Goal: Check status: Check status

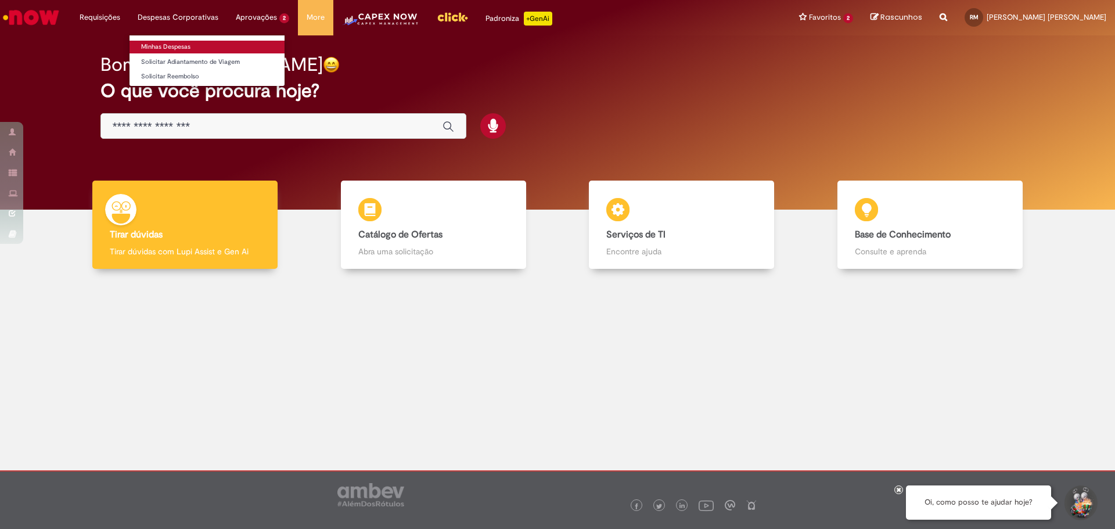
click at [178, 41] on link "Minhas Despesas" at bounding box center [207, 47] width 155 height 13
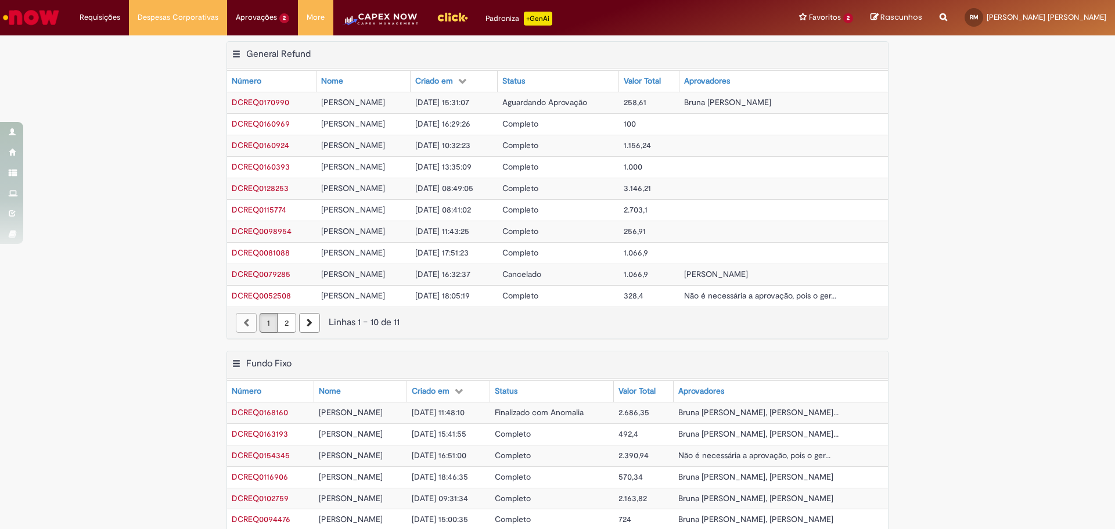
click at [646, 102] on span "258,61" at bounding box center [635, 102] width 23 height 10
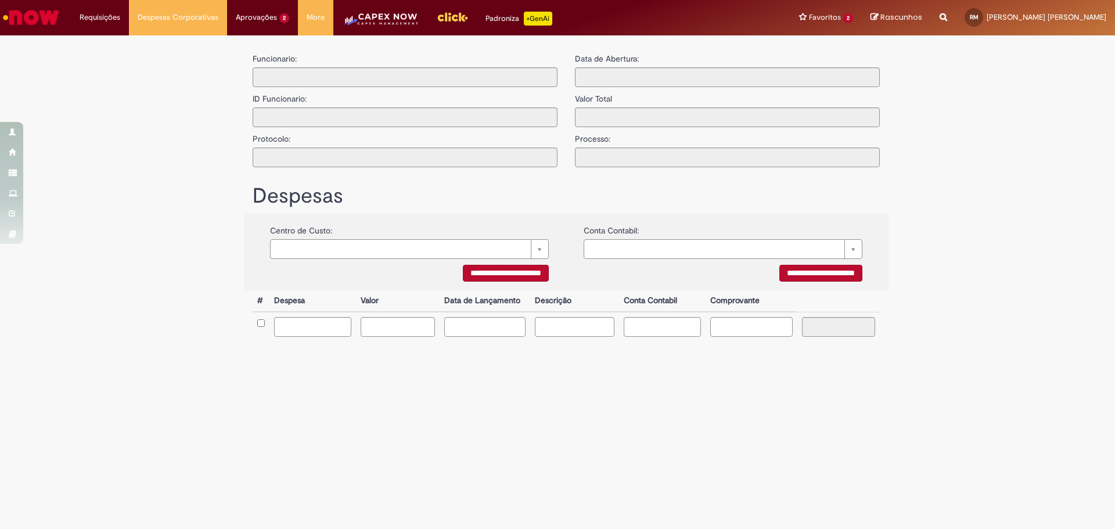
type input "**********"
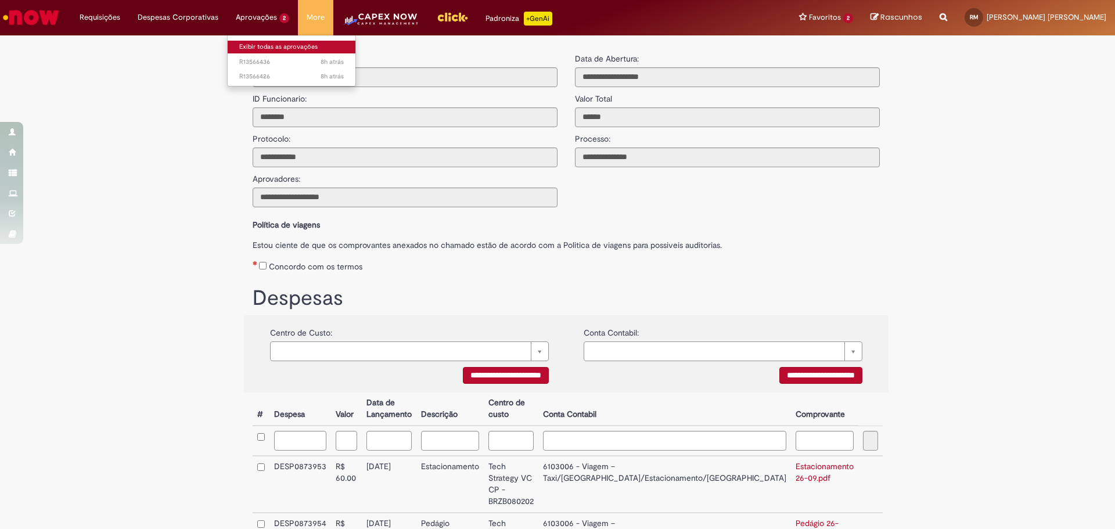
click at [245, 42] on link "Exibir todas as aprovações" at bounding box center [292, 47] width 128 height 13
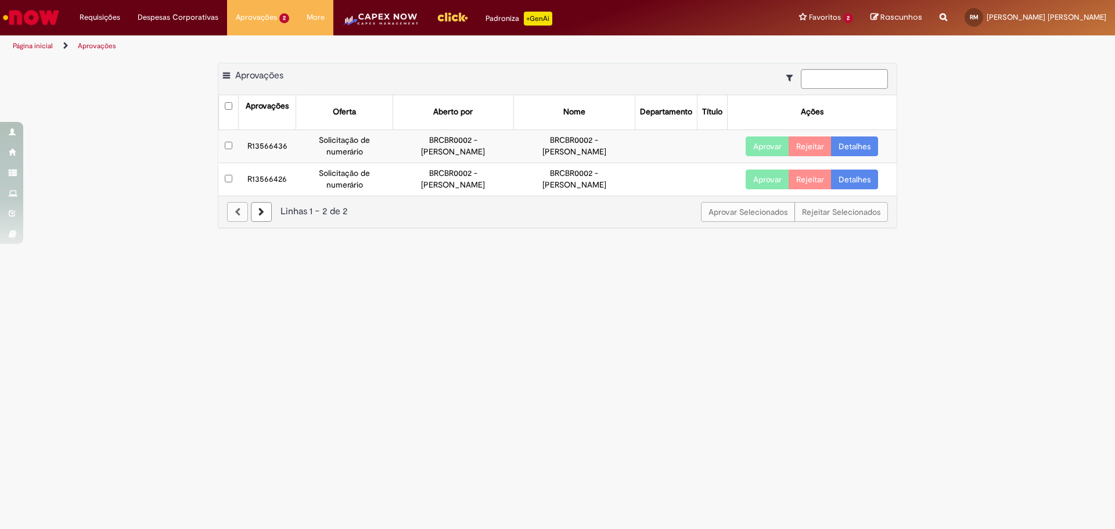
click at [845, 175] on link "Detalhes" at bounding box center [854, 180] width 47 height 20
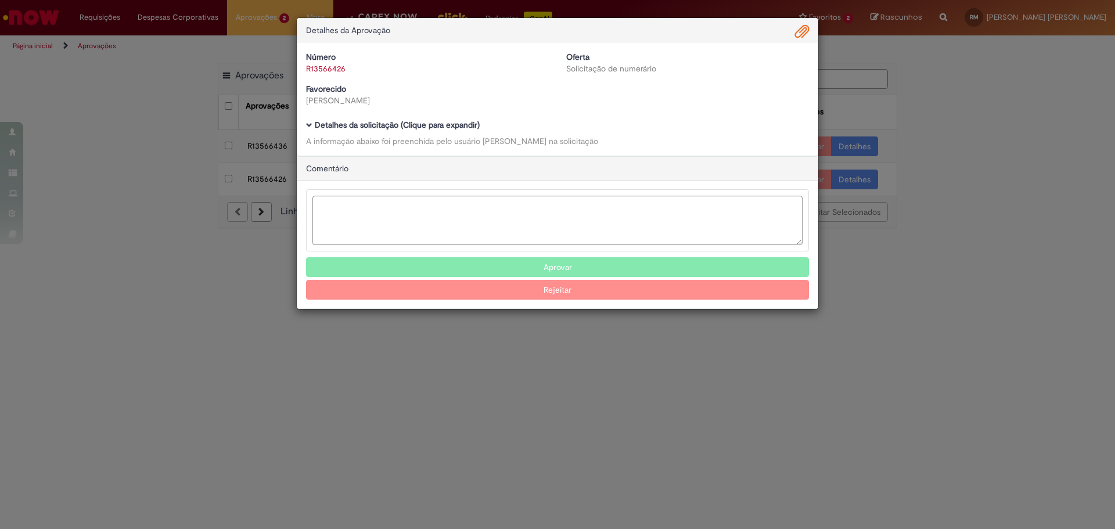
click at [961, 229] on div "Detalhes da Aprovação Número R13566426 Oferta Solicitação de numerário Favoreci…" at bounding box center [557, 264] width 1115 height 529
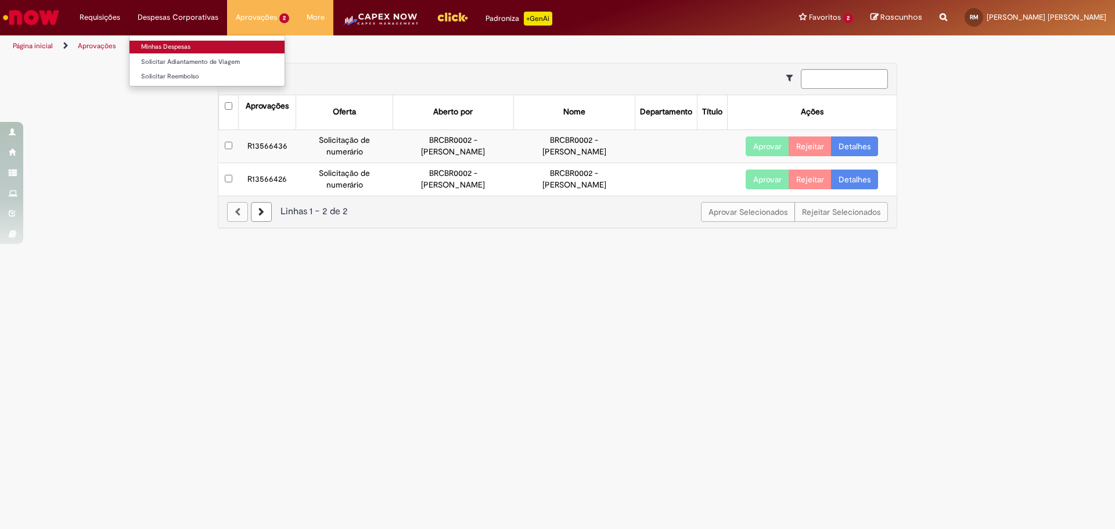
click at [166, 41] on link "Minhas Despesas" at bounding box center [207, 47] width 155 height 13
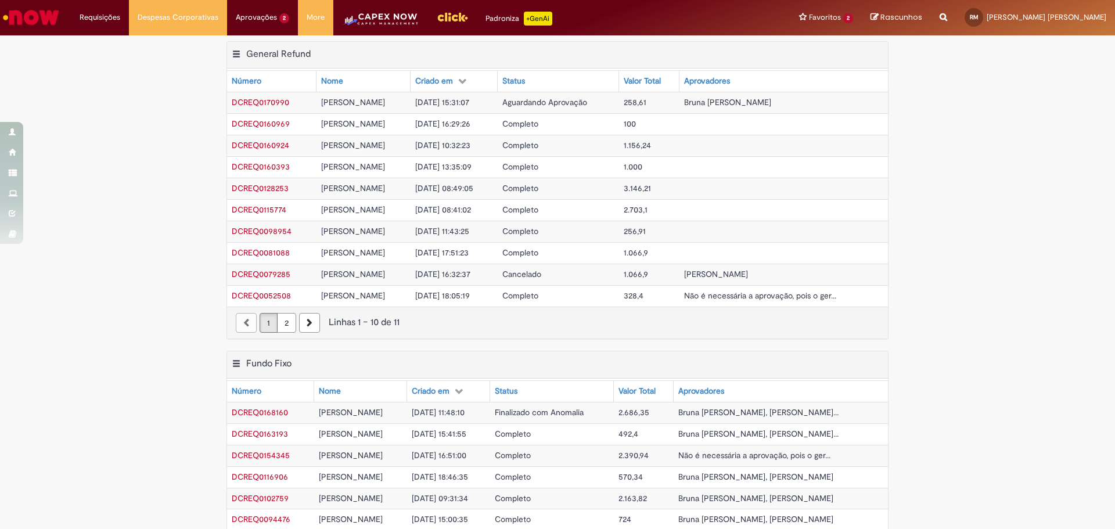
click at [411, 102] on td "[PERSON_NAME]" at bounding box center [364, 102] width 95 height 21
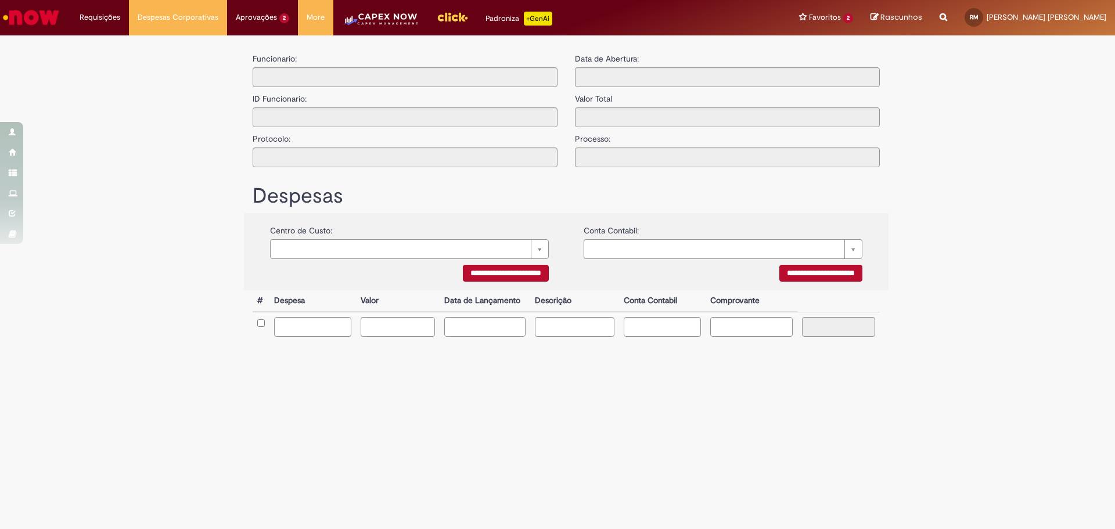
type input "**********"
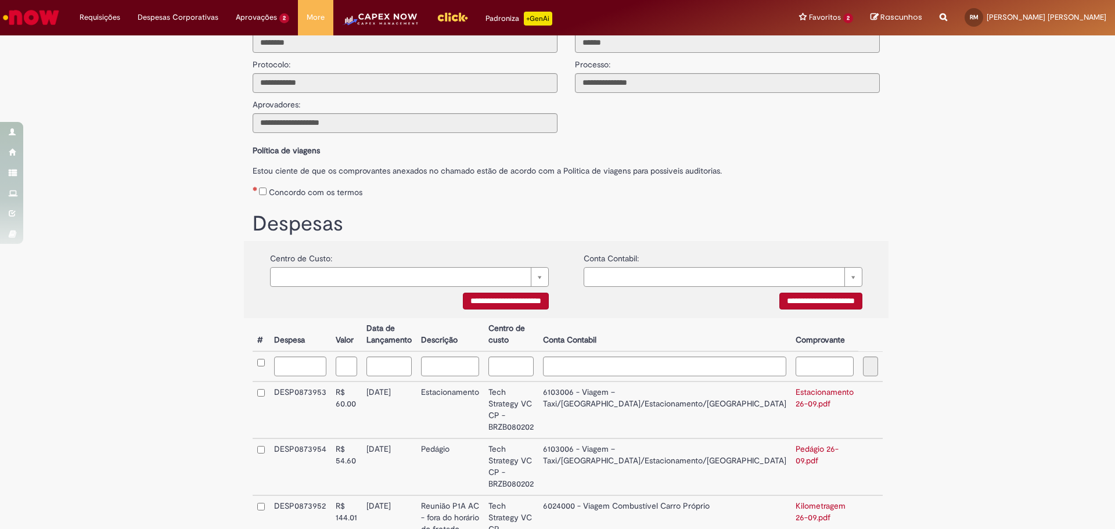
scroll to position [152, 0]
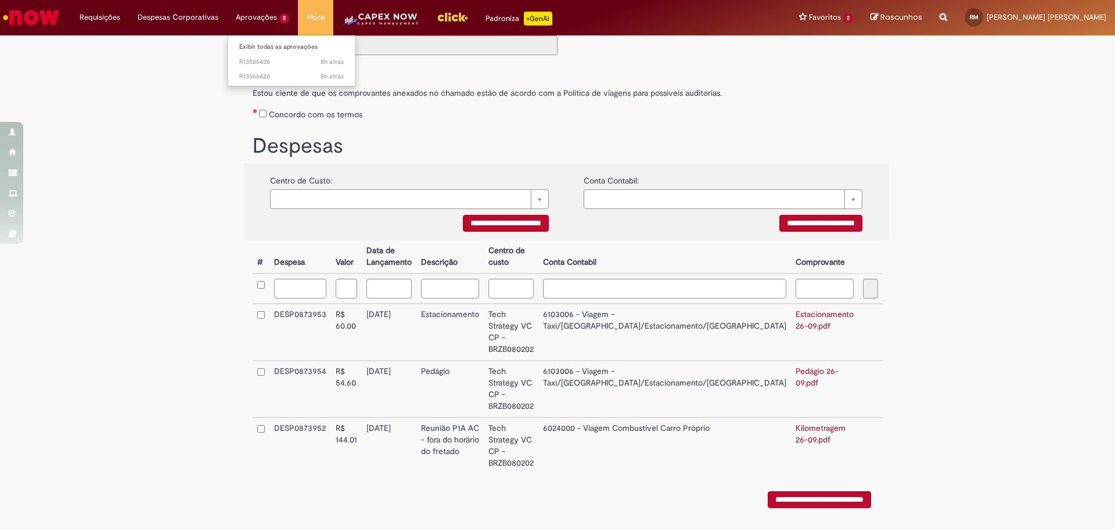
click at [256, 12] on li "Aprovações 2 Exibir todas as aprovações 8h atrás 8 horas atrás R13566436 8h atr…" at bounding box center [262, 17] width 71 height 35
click at [258, 44] on link "Exibir todas as aprovações" at bounding box center [292, 47] width 128 height 13
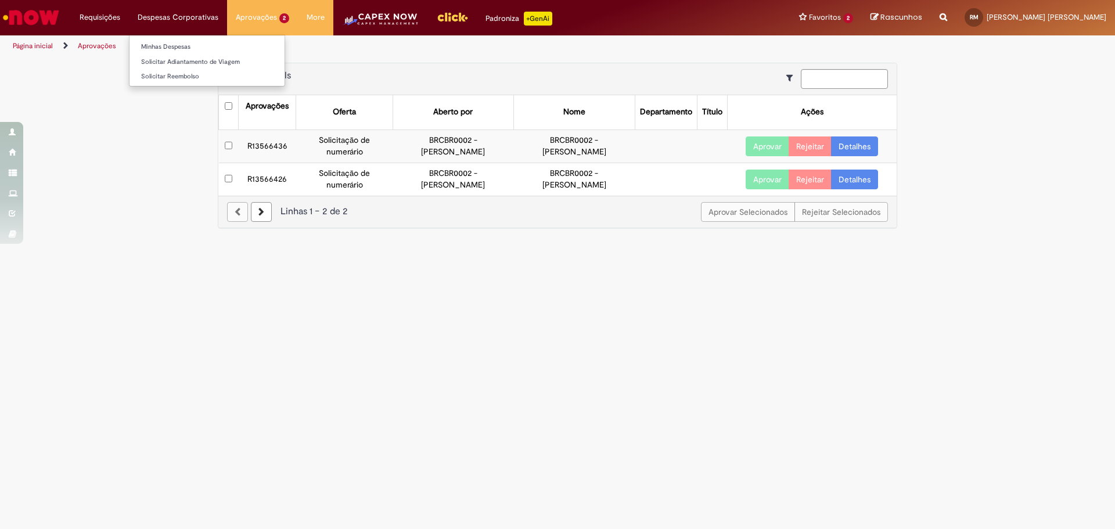
click at [184, 38] on ul "Minhas Despesas Solicitar Adiantamento de Viagem Solicitar Reembolso" at bounding box center [207, 61] width 156 height 52
click at [185, 45] on link "Minhas Despesas" at bounding box center [207, 47] width 155 height 13
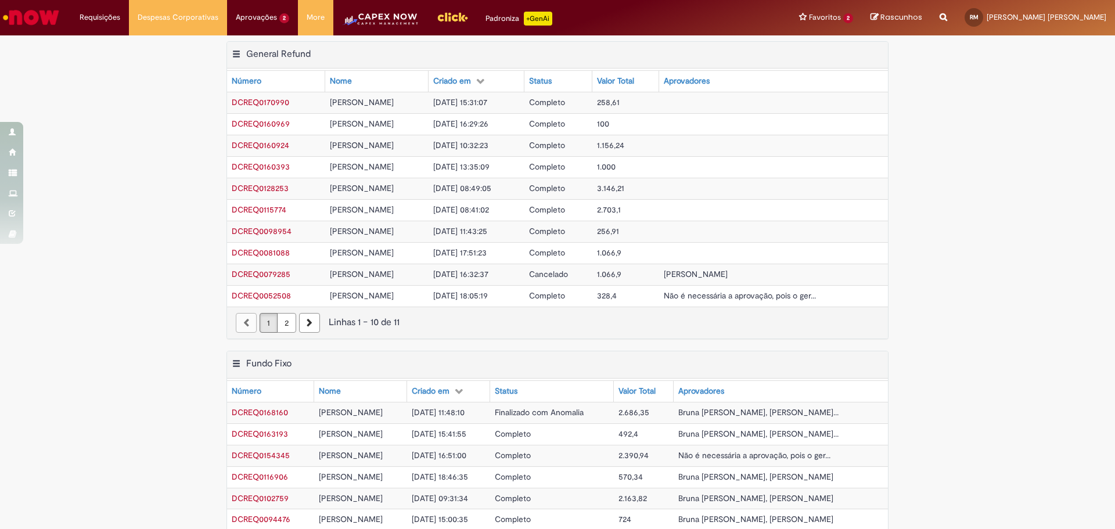
click at [394, 102] on span "[PERSON_NAME]" at bounding box center [362, 102] width 64 height 10
